Goal: Task Accomplishment & Management: Use online tool/utility

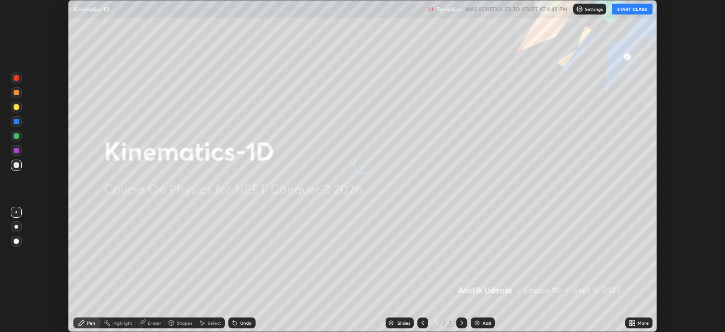
scroll to position [331, 725]
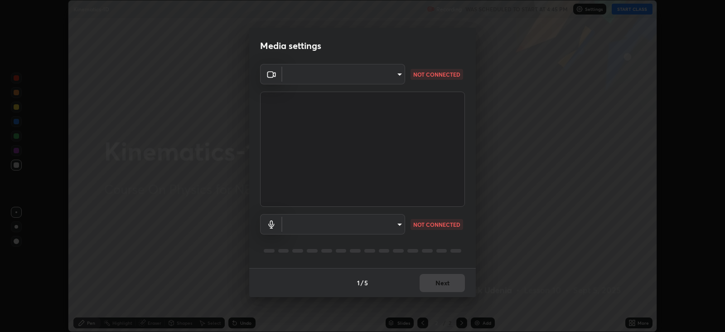
type input "1f3b1a4dbf7f6127e04a7c32b9c59d4571b9df5a52b12507af43ba0352f2305c"
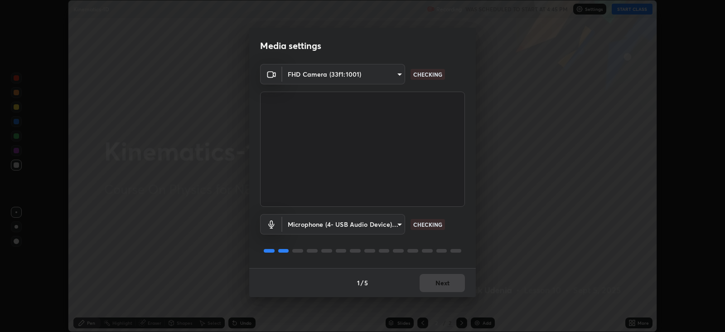
click at [387, 224] on body "Erase all Kinematics-1D Recording WAS SCHEDULED TO START AT 4:45 PM Settings ST…" at bounding box center [362, 166] width 725 height 332
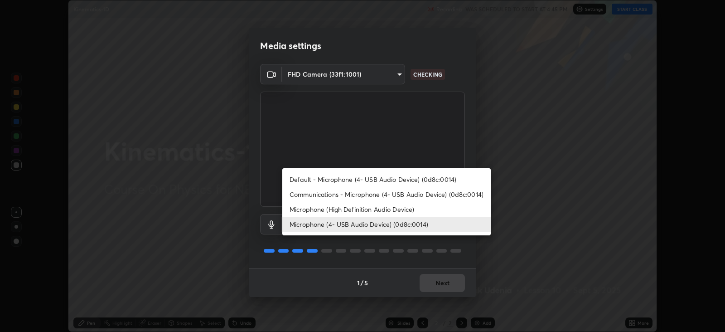
click at [377, 209] on li "Microphone (High Definition Audio Device)" at bounding box center [386, 209] width 209 height 15
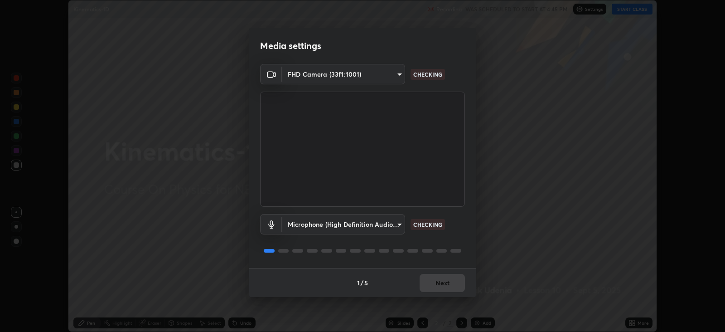
click at [381, 226] on body "Erase all Kinematics-1D Recording WAS SCHEDULED TO START AT 4:45 PM Settings ST…" at bounding box center [362, 166] width 725 height 332
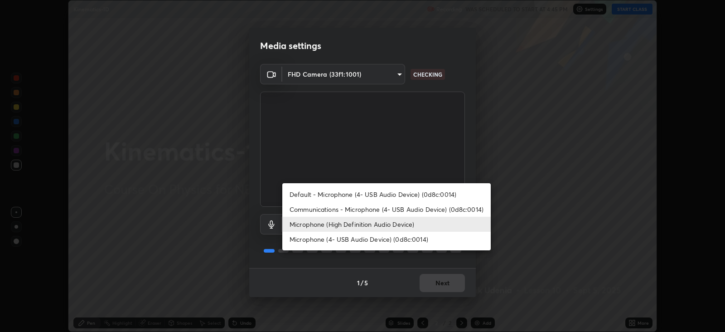
click at [374, 238] on li "Microphone (4- USB Audio Device) (0d8c:0014)" at bounding box center [386, 239] width 209 height 15
type input "e5b627718591eeaf1f58acbce375d66896c0403349ed2b511c0f677bbfff9090"
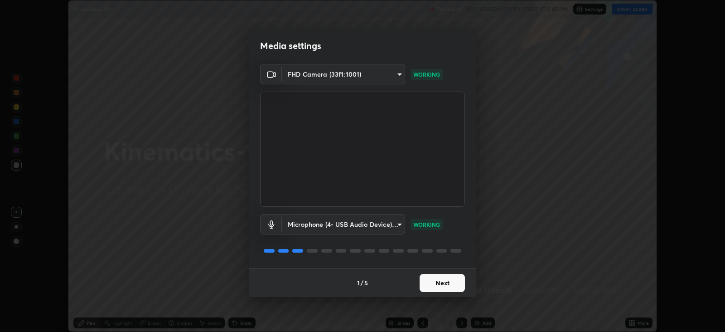
click at [444, 281] on button "Next" at bounding box center [442, 283] width 45 height 18
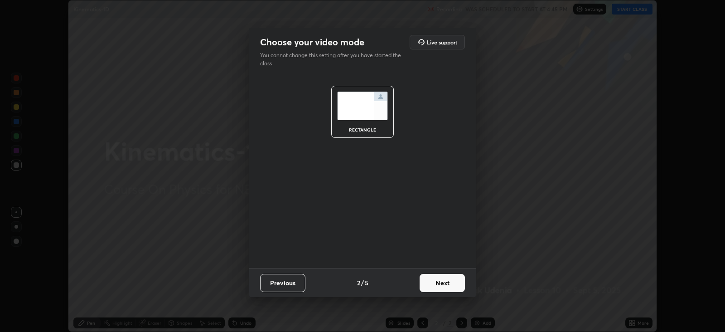
click at [446, 282] on button "Next" at bounding box center [442, 283] width 45 height 18
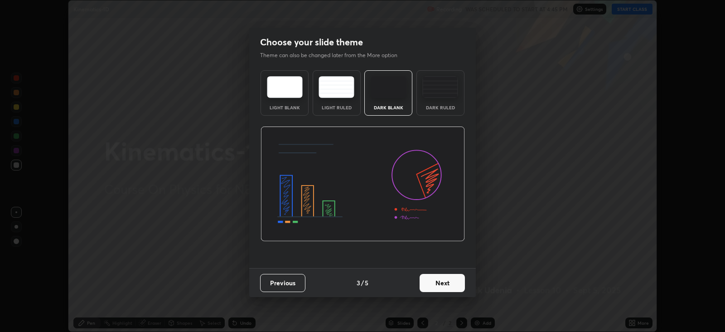
click at [444, 281] on button "Next" at bounding box center [442, 283] width 45 height 18
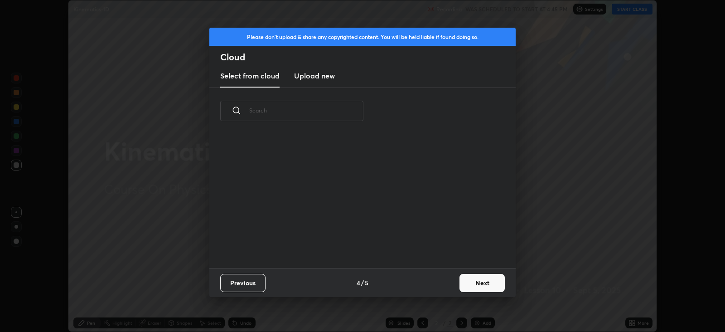
scroll to position [134, 291]
click at [322, 77] on h3 "Upload new" at bounding box center [314, 75] width 41 height 11
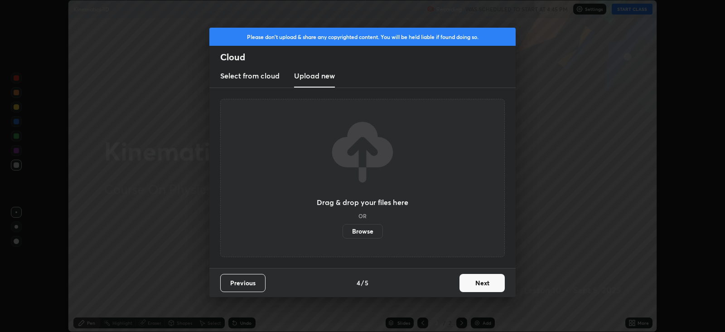
click at [367, 229] on label "Browse" at bounding box center [363, 231] width 40 height 15
click at [343, 229] on input "Browse" at bounding box center [343, 231] width 0 height 15
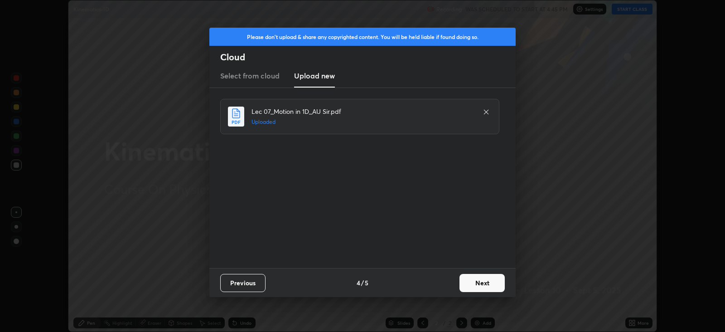
click at [484, 281] on button "Next" at bounding box center [482, 283] width 45 height 18
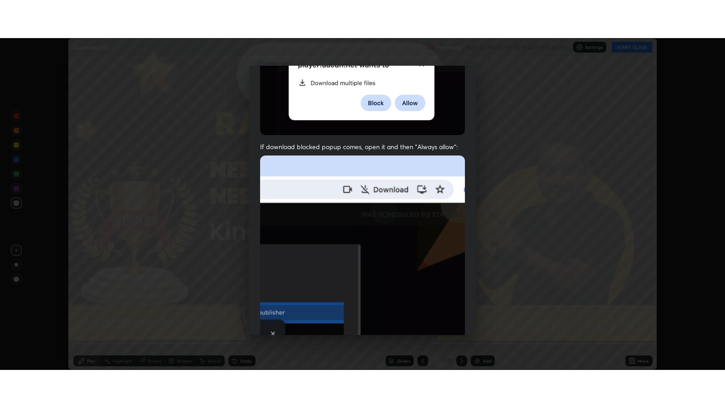
scroll to position [184, 0]
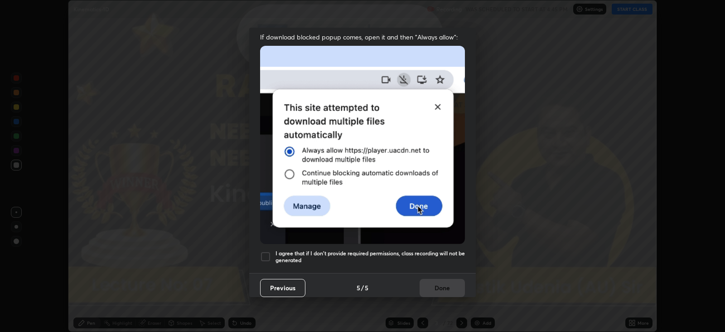
click at [268, 251] on div at bounding box center [265, 256] width 11 height 11
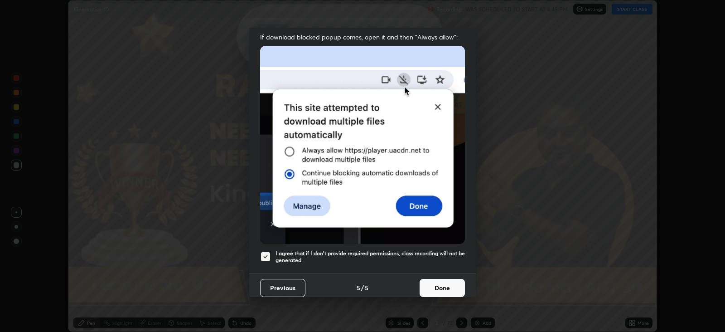
click at [437, 281] on button "Done" at bounding box center [442, 288] width 45 height 18
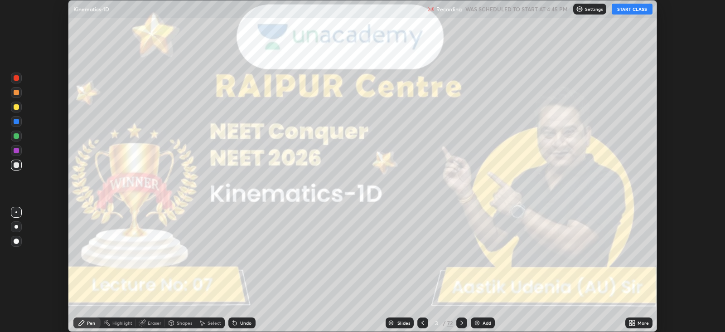
click at [633, 323] on icon at bounding box center [634, 324] width 2 height 2
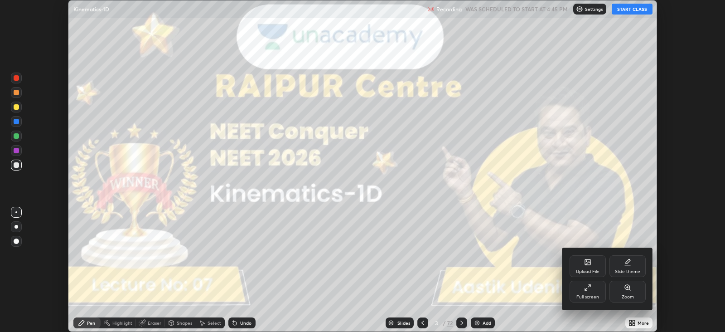
click at [588, 288] on icon at bounding box center [587, 287] width 7 height 7
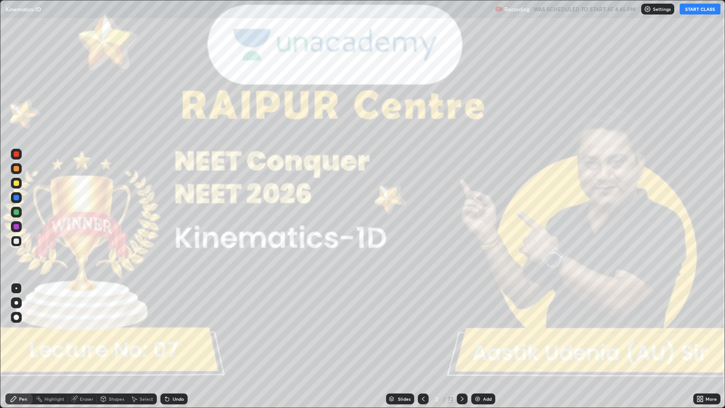
scroll to position [408, 725]
click at [697, 10] on button "START CLASS" at bounding box center [700, 9] width 41 height 11
click at [489, 331] on div "Add" at bounding box center [487, 399] width 9 height 5
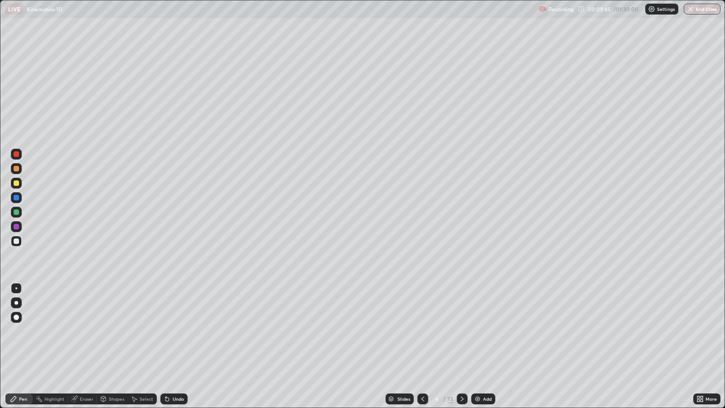
click at [462, 331] on icon at bounding box center [462, 398] width 7 height 7
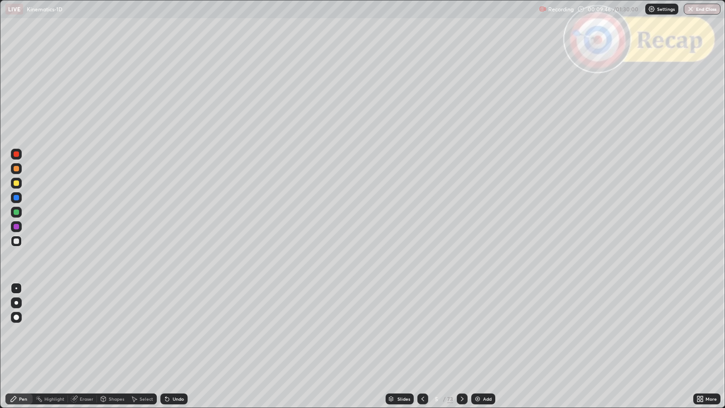
click at [422, 331] on icon at bounding box center [422, 398] width 7 height 7
